Goal: Task Accomplishment & Management: Manage account settings

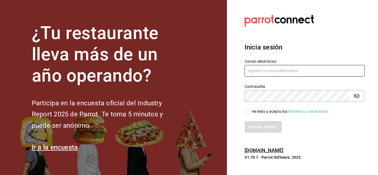
type input "gustavo.barrera012@gmail.com"
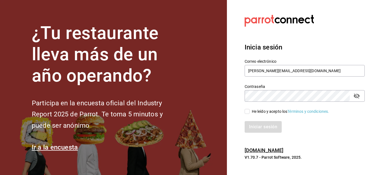
click at [245, 113] on input "He leído y acepto los Términos y condiciones." at bounding box center [247, 111] width 5 height 5
checkbox input "true"
click at [260, 129] on button "Iniciar sesión" at bounding box center [264, 127] width 38 height 12
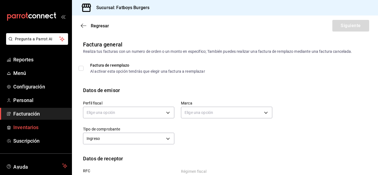
click at [25, 126] on span "Inventarios" at bounding box center [40, 127] width 54 height 7
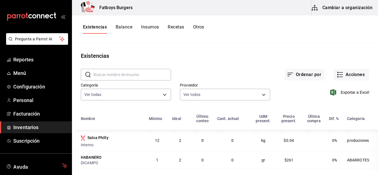
scroll to position [5, 0]
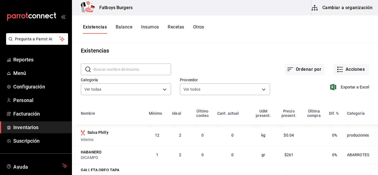
click at [351, 9] on button "Cambiar a organización" at bounding box center [342, 7] width 62 height 15
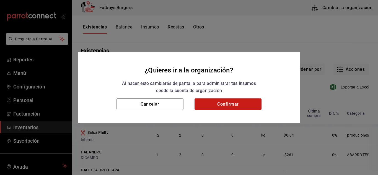
click at [221, 107] on button "Confirmar" at bounding box center [228, 104] width 67 height 12
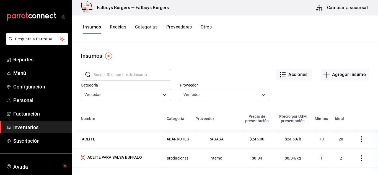
click at [118, 27] on button "Recetas" at bounding box center [118, 28] width 16 height 9
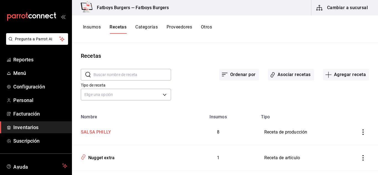
scroll to position [22, 0]
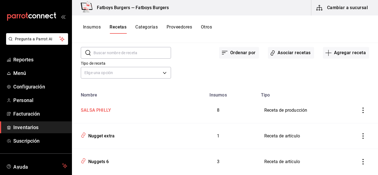
click at [97, 108] on div "SALSA PHILLY" at bounding box center [95, 109] width 32 height 9
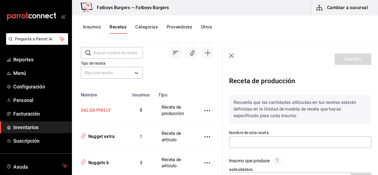
type input "SALSA PHILLY"
type input "600"
type input "2"
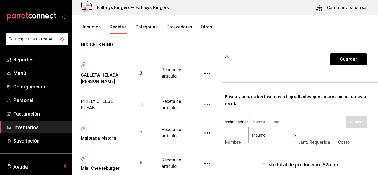
scroll to position [248, 0]
click at [92, 99] on div "PHILLY CHEESE STEAK" at bounding box center [100, 103] width 42 height 15
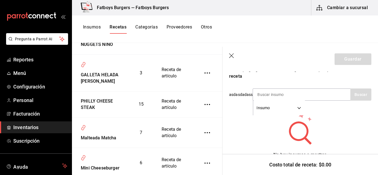
scroll to position [107, 0]
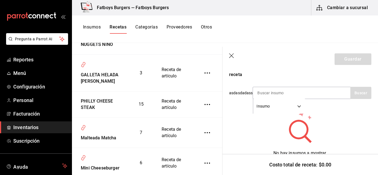
type input "PHILLY CHEESE STEAK"
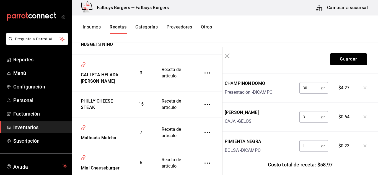
scroll to position [433, 4]
